Goal: Transaction & Acquisition: Register for event/course

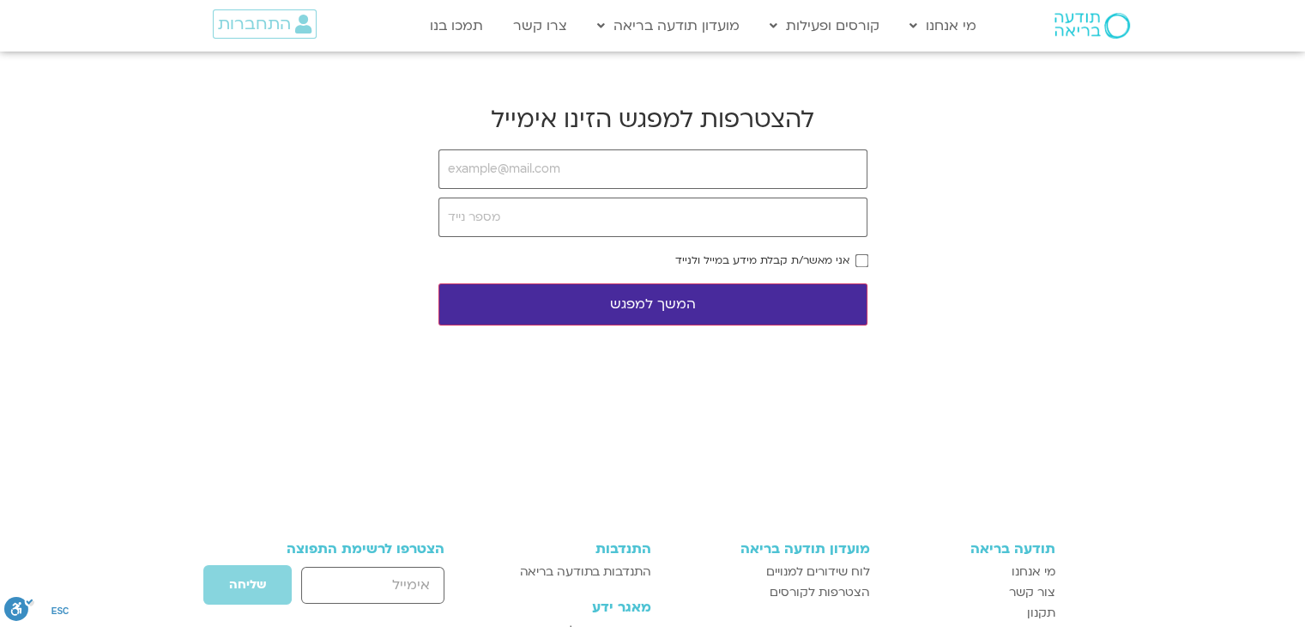
type input "[EMAIL_ADDRESS][DOMAIN_NAME]"
click at [562, 217] on input "tel" at bounding box center [653, 216] width 429 height 39
type input "0529575617"
click at [746, 295] on button "המשך למפגש" at bounding box center [653, 304] width 429 height 42
click at [657, 312] on button "המשך למפגש" at bounding box center [653, 304] width 429 height 42
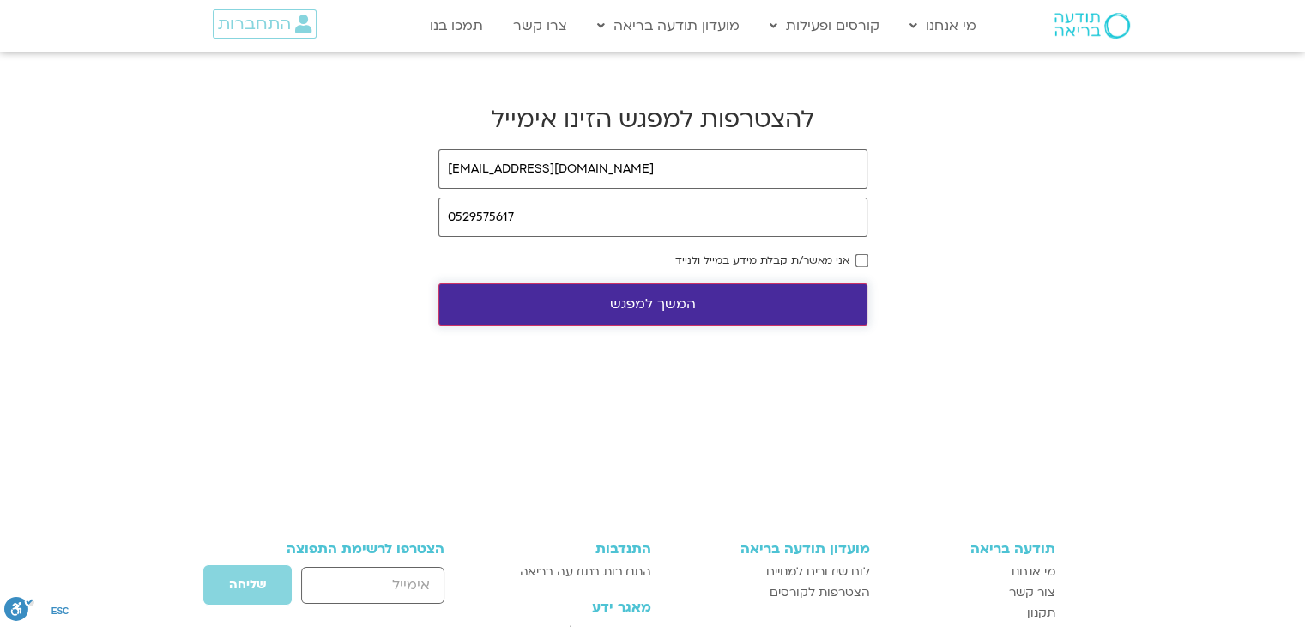
click at [658, 312] on button "המשך למפגש" at bounding box center [653, 304] width 429 height 42
click at [650, 294] on button "המשך למפגש" at bounding box center [653, 304] width 429 height 42
click at [263, 32] on span "התחברות" at bounding box center [254, 24] width 73 height 19
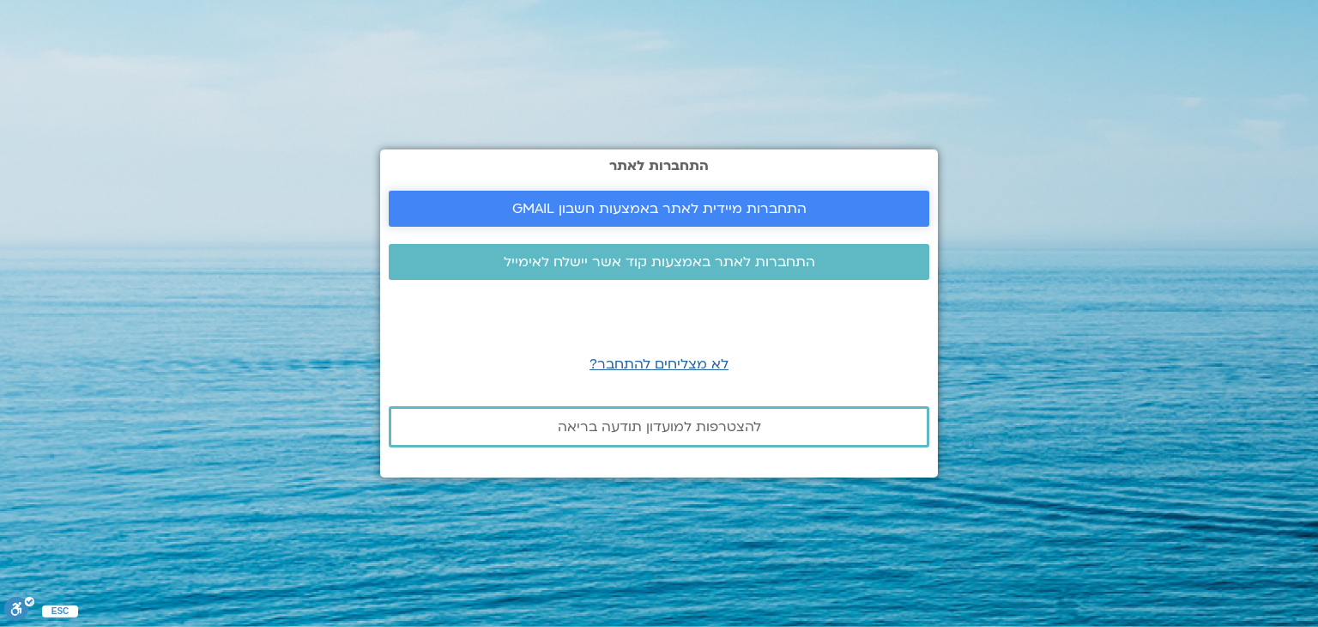
click at [553, 212] on span "התחברות מיידית לאתר באמצעות חשבון GMAIL" at bounding box center [659, 208] width 294 height 15
